Goal: Transaction & Acquisition: Purchase product/service

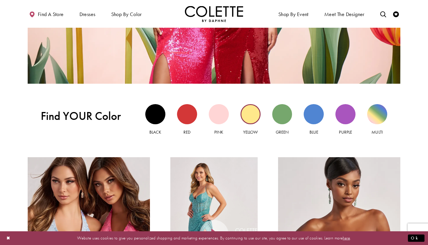
scroll to position [498, 0]
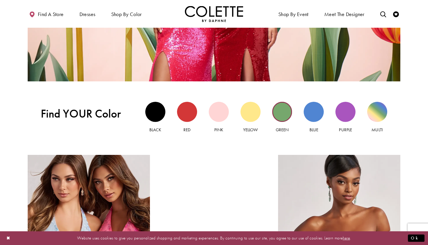
click at [277, 116] on div "Green view" at bounding box center [282, 112] width 20 height 20
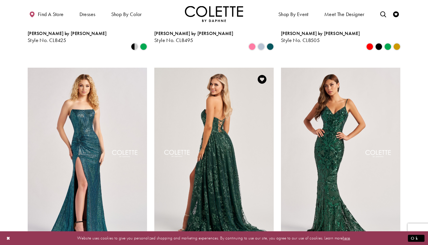
scroll to position [660, 0]
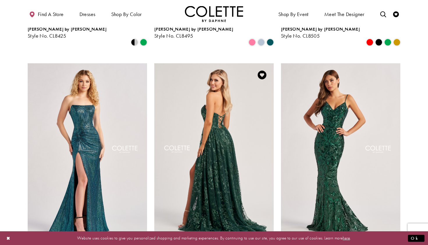
click at [233, 145] on img "Visit Colette by Daphne Style No. CL8260 Page" at bounding box center [213, 150] width 119 height 174
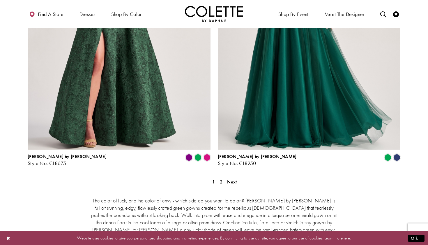
scroll to position [1059, 0]
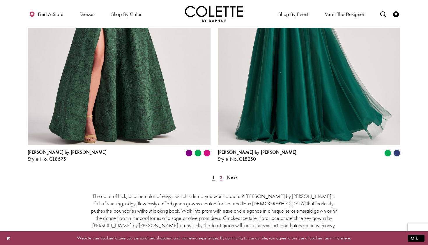
click at [223, 173] on link "2" at bounding box center [221, 177] width 6 height 8
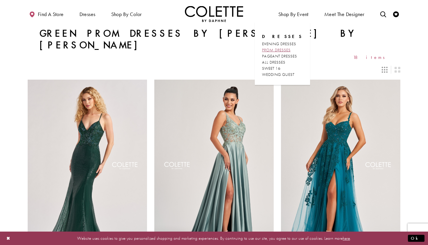
click at [279, 49] on span "PROM DRESSES" at bounding box center [276, 49] width 29 height 5
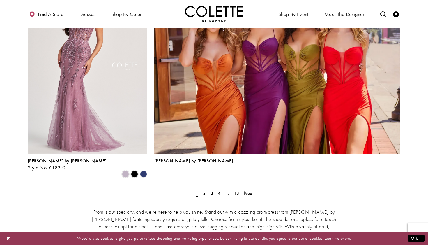
scroll to position [1272, 0]
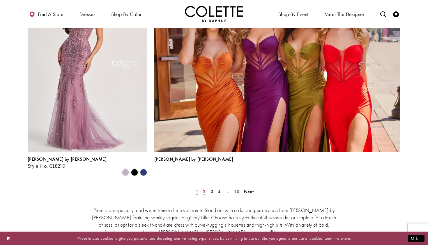
click at [205, 188] on span "2" at bounding box center [204, 191] width 3 height 6
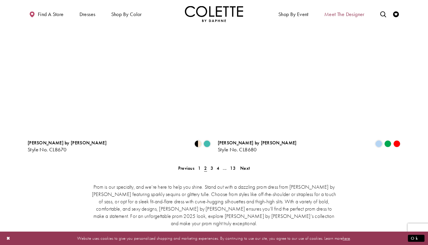
scroll to position [1167, 0]
